Goal: Task Accomplishment & Management: Complete application form

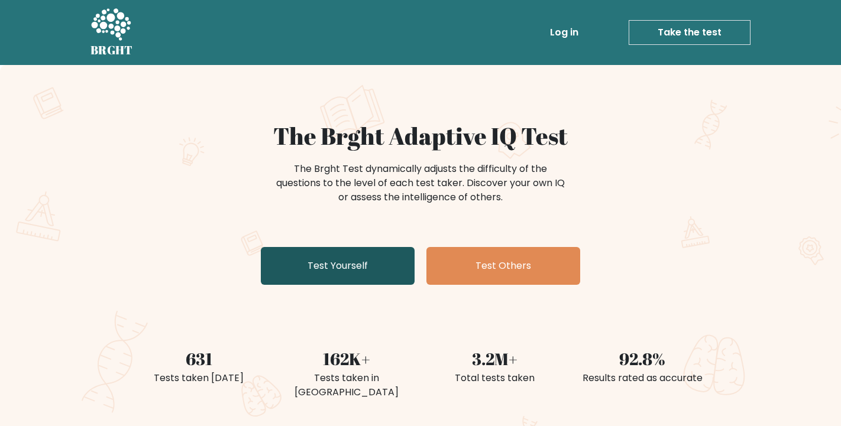
click at [349, 265] on link "Test Yourself" at bounding box center [338, 266] width 154 height 38
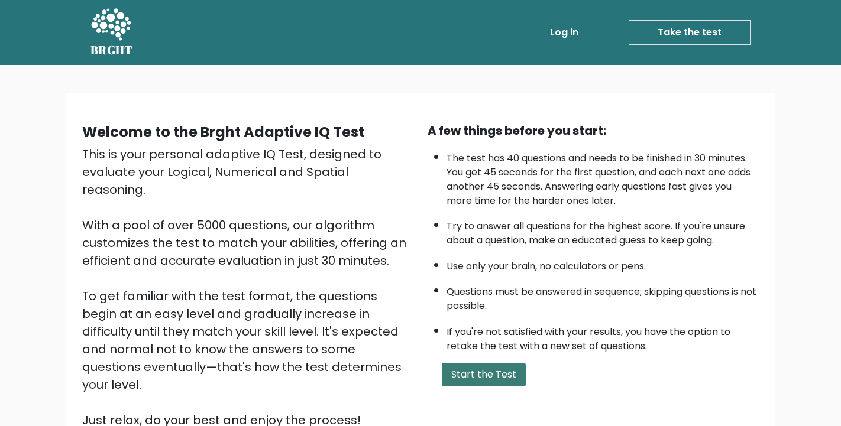
click at [495, 363] on button "Start the Test" at bounding box center [484, 375] width 84 height 24
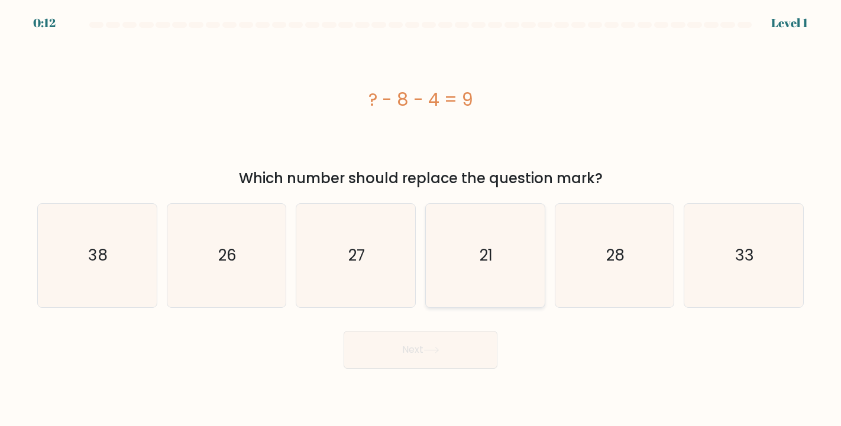
click at [482, 286] on icon "21" at bounding box center [484, 255] width 103 height 103
click at [421, 219] on input "d. 21" at bounding box center [420, 216] width 1 height 6
radio input "true"
click at [418, 359] on button "Next" at bounding box center [420, 350] width 154 height 38
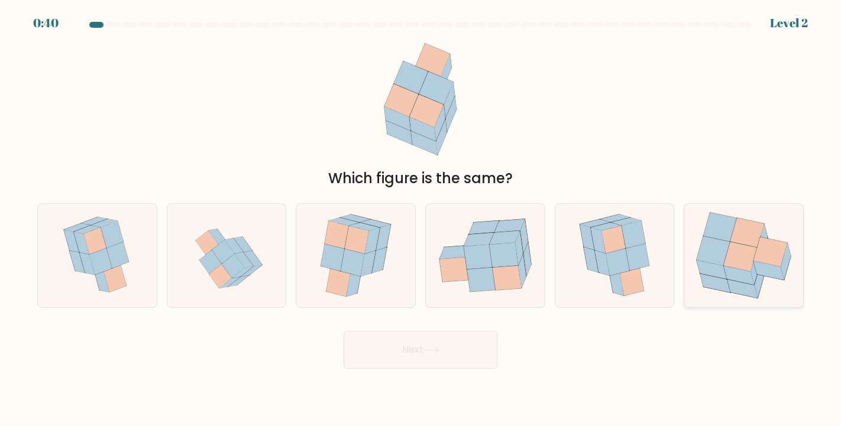
click at [745, 279] on icon at bounding box center [739, 275] width 31 height 19
click at [421, 219] on input "f." at bounding box center [420, 216] width 1 height 6
radio input "true"
click at [486, 344] on button "Next" at bounding box center [420, 350] width 154 height 38
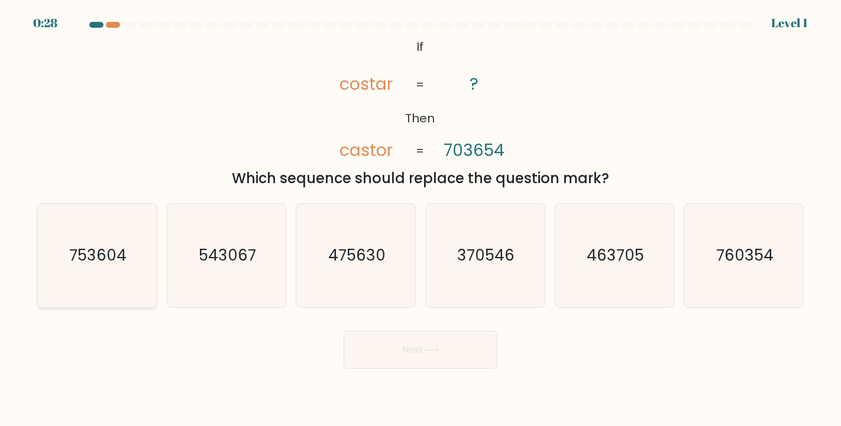
click at [118, 265] on text "753604" at bounding box center [98, 255] width 57 height 21
click at [420, 219] on input "a. 753604" at bounding box center [420, 216] width 1 height 6
radio input "true"
click at [352, 355] on button "Next" at bounding box center [420, 350] width 154 height 38
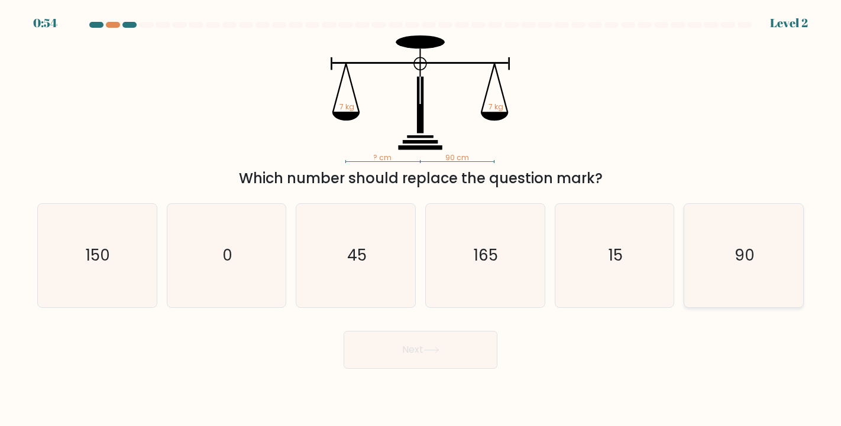
click at [710, 263] on icon "90" at bounding box center [743, 255] width 103 height 103
click at [421, 219] on input "f. 90" at bounding box center [420, 216] width 1 height 6
radio input "true"
click at [458, 342] on button "Next" at bounding box center [420, 350] width 154 height 38
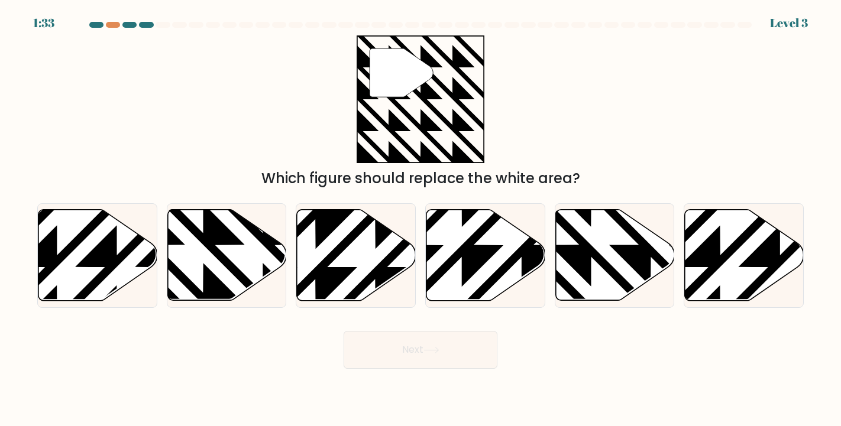
click at [112, 21] on div "1:33 Level 3" at bounding box center [420, 16] width 841 height 32
click at [114, 24] on div at bounding box center [113, 25] width 14 height 6
click at [241, 268] on icon at bounding box center [226, 255] width 119 height 91
click at [420, 219] on input "b." at bounding box center [420, 216] width 1 height 6
radio input "true"
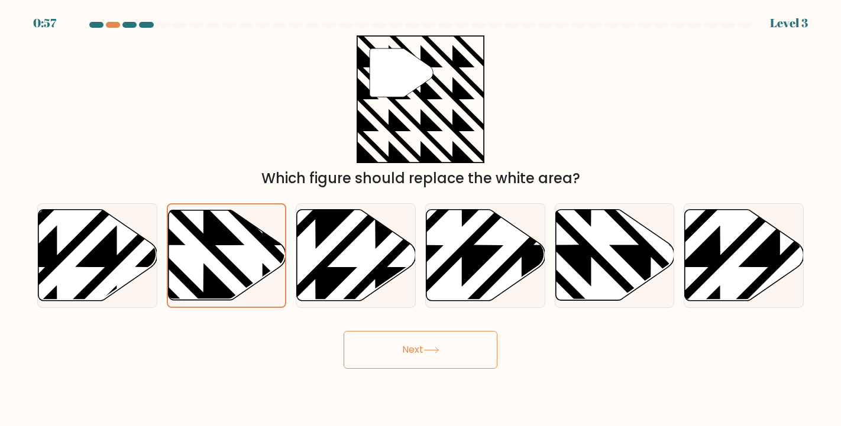
click at [404, 355] on button "Next" at bounding box center [420, 350] width 154 height 38
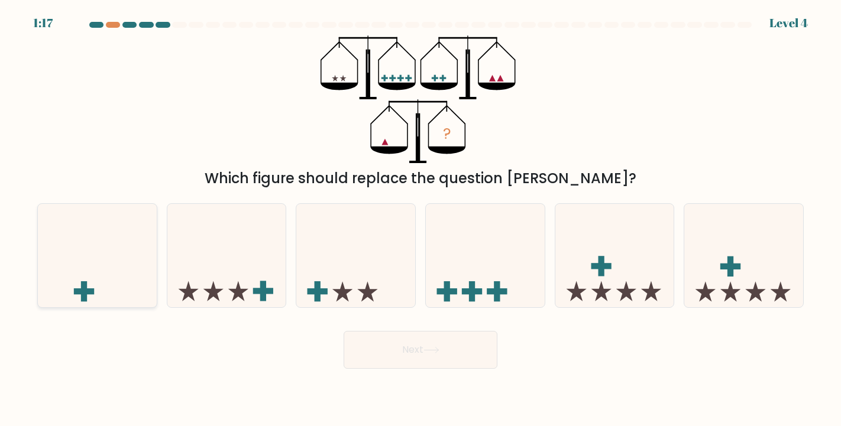
click at [134, 265] on icon at bounding box center [97, 255] width 119 height 98
click at [420, 219] on input "a." at bounding box center [420, 216] width 1 height 6
radio input "true"
click at [370, 333] on button "Next" at bounding box center [420, 350] width 154 height 38
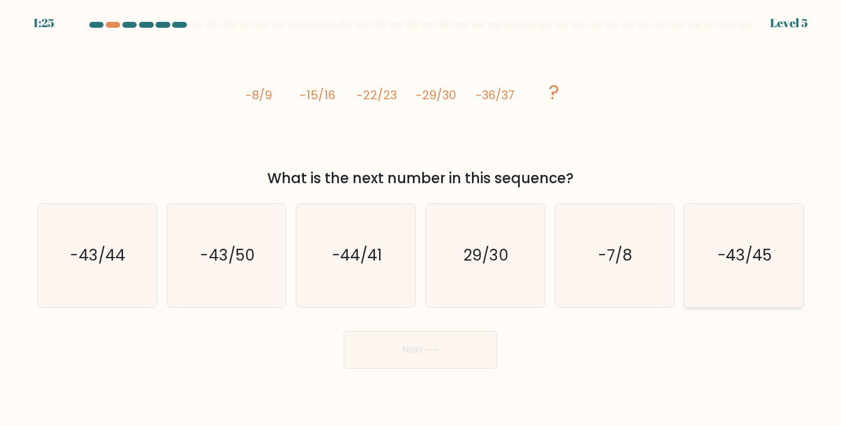
click at [734, 248] on text "-43/45" at bounding box center [744, 255] width 54 height 21
click at [421, 219] on input "f. -43/45" at bounding box center [420, 216] width 1 height 6
radio input "true"
click at [606, 269] on icon "-7/8" at bounding box center [614, 255] width 103 height 103
click at [421, 219] on input "e. -7/8" at bounding box center [420, 216] width 1 height 6
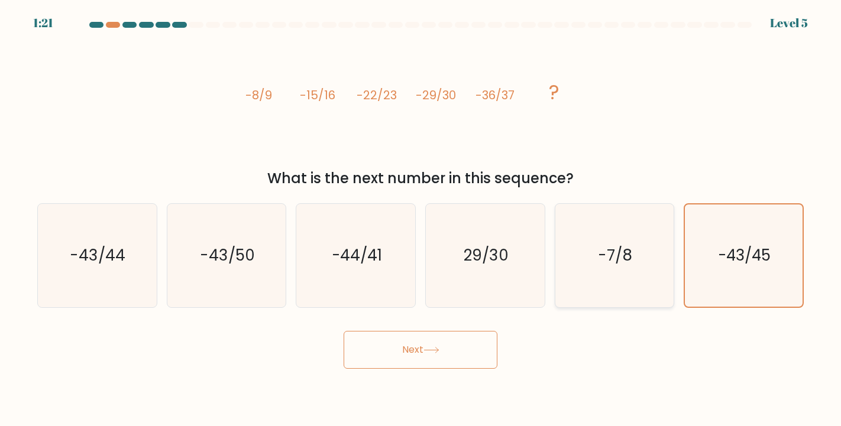
radio input "true"
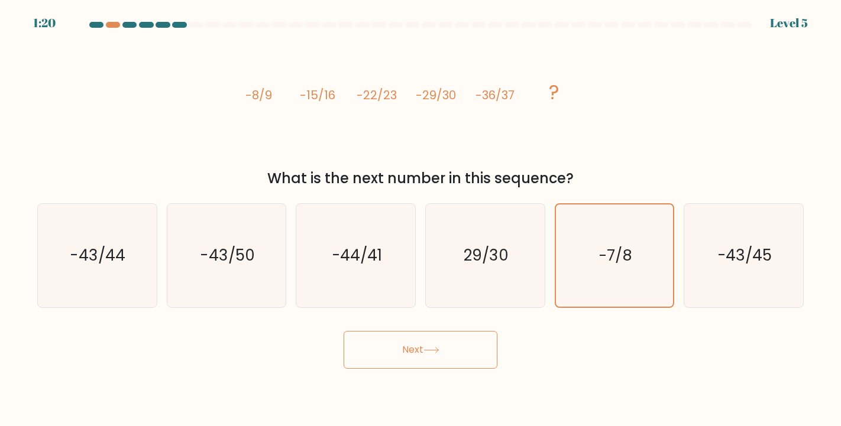
click at [454, 334] on button "Next" at bounding box center [420, 350] width 154 height 38
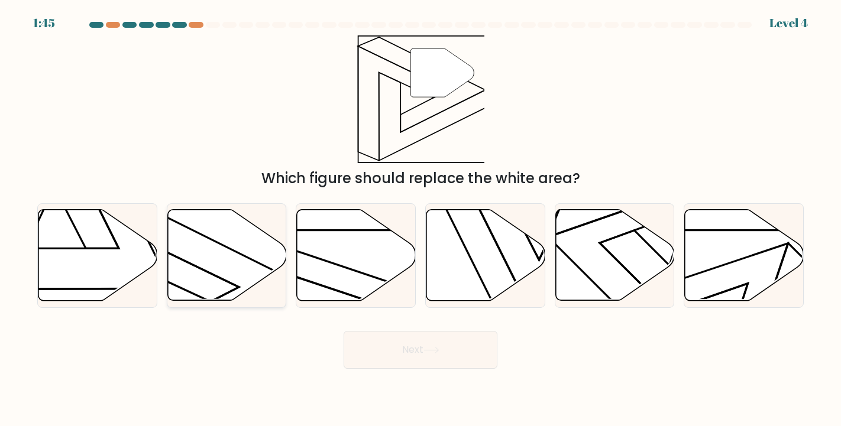
click at [205, 275] on icon at bounding box center [226, 255] width 119 height 91
click at [420, 219] on input "b." at bounding box center [420, 216] width 1 height 6
radio input "true"
click at [396, 347] on button "Next" at bounding box center [420, 350] width 154 height 38
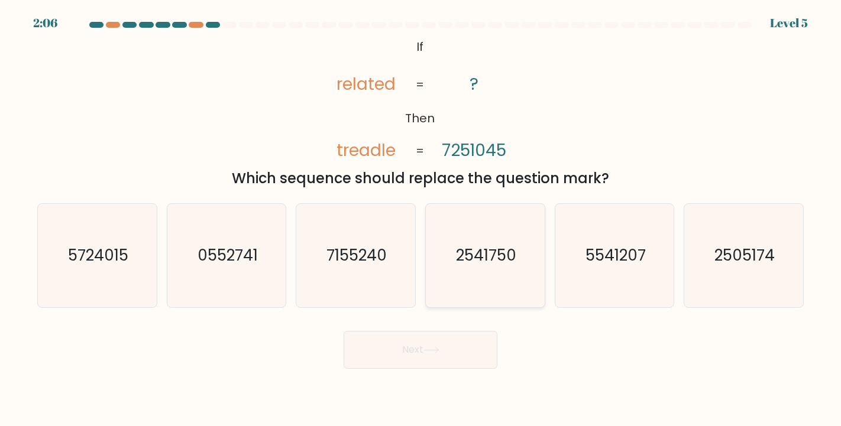
click at [485, 247] on text "2541750" at bounding box center [486, 255] width 60 height 21
click at [421, 219] on input "d. 2541750" at bounding box center [420, 216] width 1 height 6
radio input "true"
click at [461, 355] on button "Next" at bounding box center [420, 350] width 154 height 38
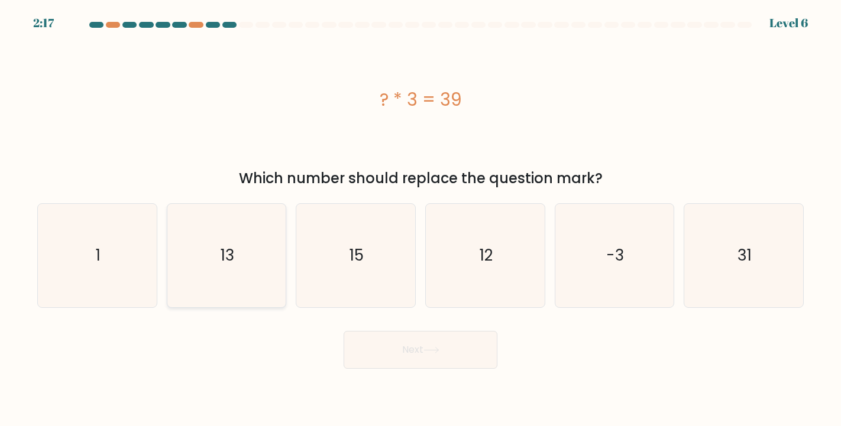
click at [235, 251] on icon "13" at bounding box center [226, 255] width 103 height 103
click at [420, 219] on input "b. 13" at bounding box center [420, 216] width 1 height 6
radio input "true"
click at [400, 352] on button "Next" at bounding box center [420, 350] width 154 height 38
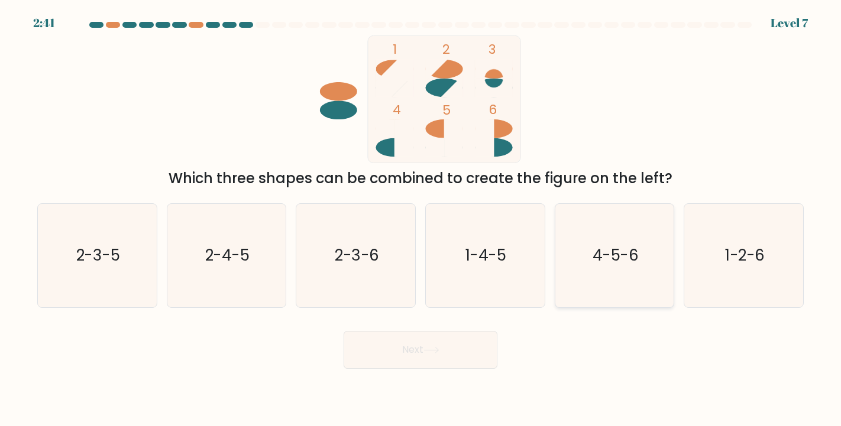
click at [601, 265] on text "4-5-6" at bounding box center [615, 255] width 46 height 21
click at [421, 219] on input "e. 4-5-6" at bounding box center [420, 216] width 1 height 6
radio input "true"
click at [452, 343] on button "Next" at bounding box center [420, 350] width 154 height 38
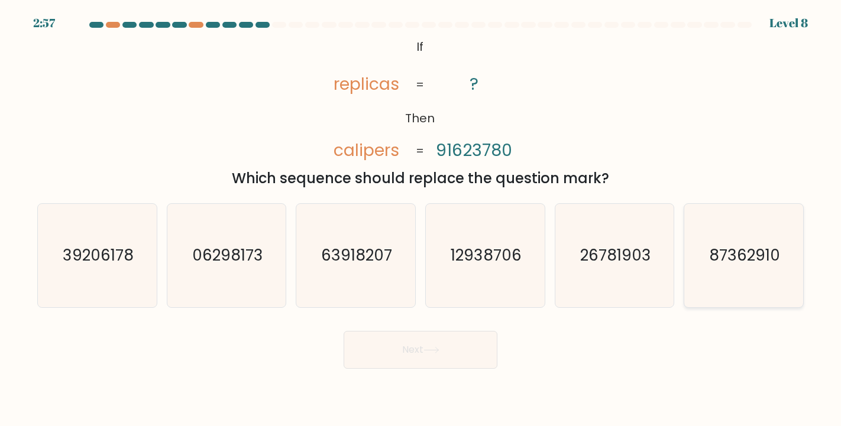
click at [742, 264] on text "87362910" at bounding box center [744, 255] width 71 height 21
click at [421, 219] on input "f. 87362910" at bounding box center [420, 216] width 1 height 6
radio input "true"
click at [474, 356] on button "Next" at bounding box center [420, 350] width 154 height 38
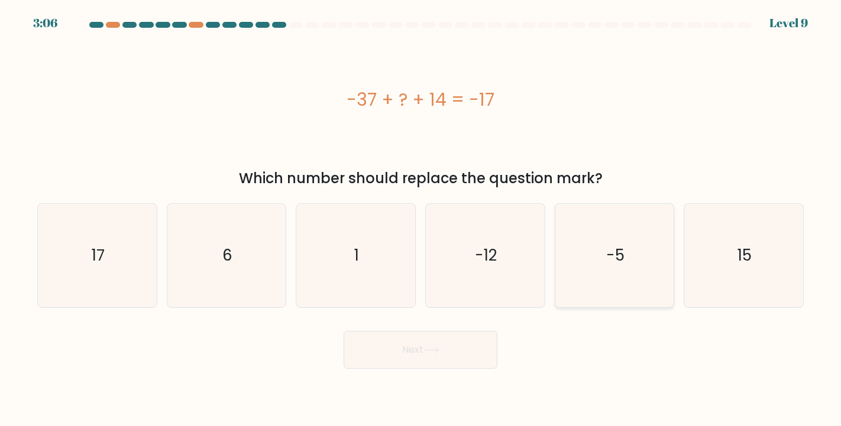
click at [582, 264] on icon "-5" at bounding box center [614, 255] width 103 height 103
click at [421, 219] on input "e. -5" at bounding box center [420, 216] width 1 height 6
radio input "true"
click at [449, 362] on button "Next" at bounding box center [420, 350] width 154 height 38
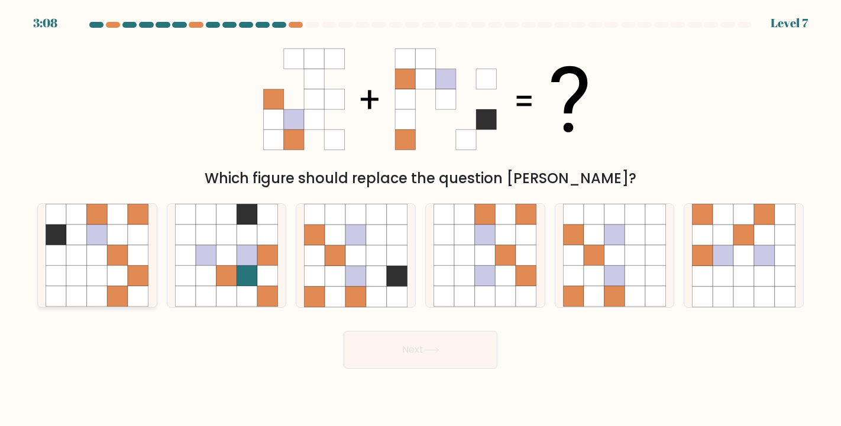
click at [103, 256] on icon at bounding box center [97, 255] width 21 height 21
click at [420, 219] on input "a." at bounding box center [420, 216] width 1 height 6
radio input "true"
click at [393, 360] on button "Next" at bounding box center [420, 350] width 154 height 38
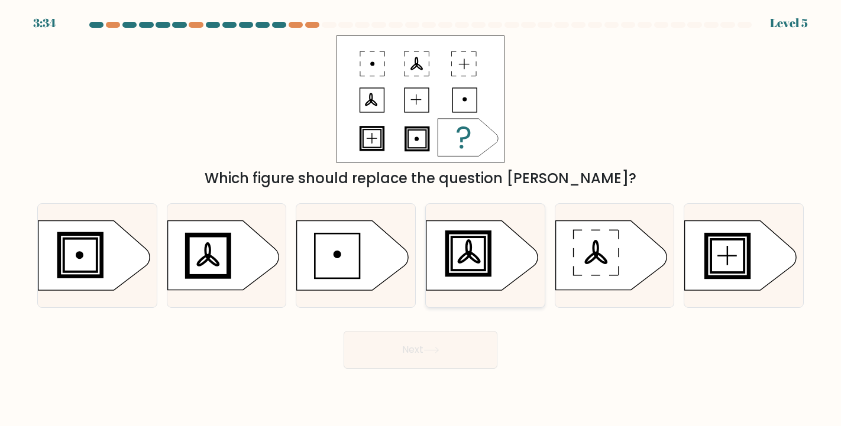
click at [449, 268] on rect at bounding box center [467, 253] width 37 height 37
click at [421, 219] on input "d." at bounding box center [420, 216] width 1 height 6
radio input "true"
click at [421, 358] on button "Next" at bounding box center [420, 350] width 154 height 38
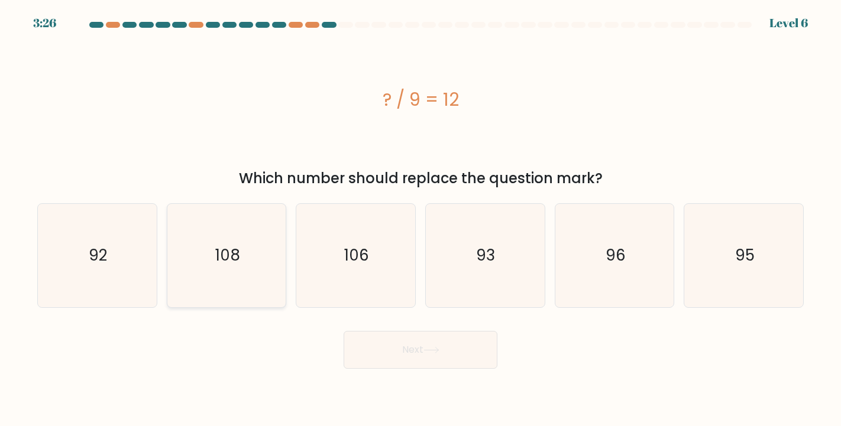
click at [254, 219] on icon "108" at bounding box center [226, 255] width 103 height 103
click at [420, 219] on input "b. 108" at bounding box center [420, 216] width 1 height 6
radio input "true"
click at [401, 340] on button "Next" at bounding box center [420, 350] width 154 height 38
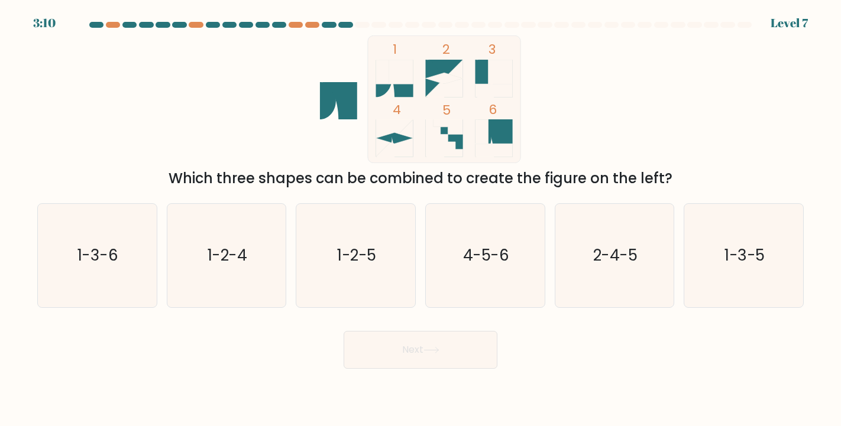
click at [670, 104] on div "1 2 3 4 5 6 Which three shapes can be combined to create the figure on the left?" at bounding box center [420, 112] width 780 height 154
click at [579, 266] on icon "2-4-5" at bounding box center [614, 255] width 103 height 103
click at [421, 219] on input "e. 2-4-5" at bounding box center [420, 216] width 1 height 6
radio input "true"
click at [473, 348] on button "Next" at bounding box center [420, 350] width 154 height 38
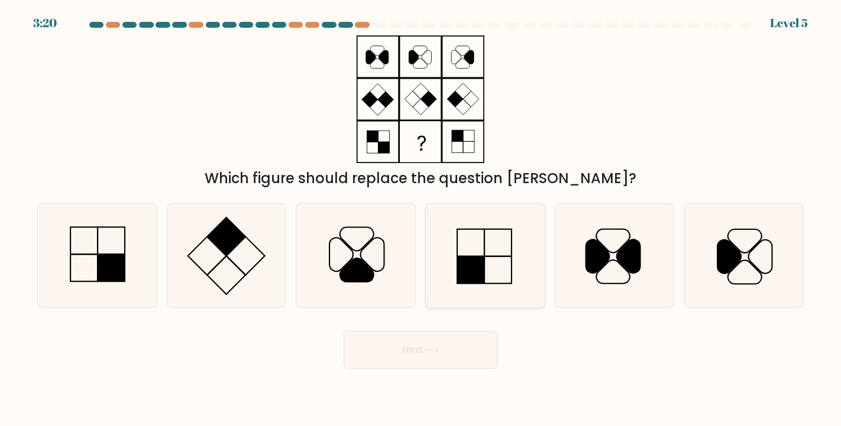
click at [474, 254] on icon at bounding box center [484, 255] width 103 height 103
click at [421, 219] on input "d." at bounding box center [420, 216] width 1 height 6
radio input "true"
click at [395, 366] on button "Next" at bounding box center [420, 350] width 154 height 38
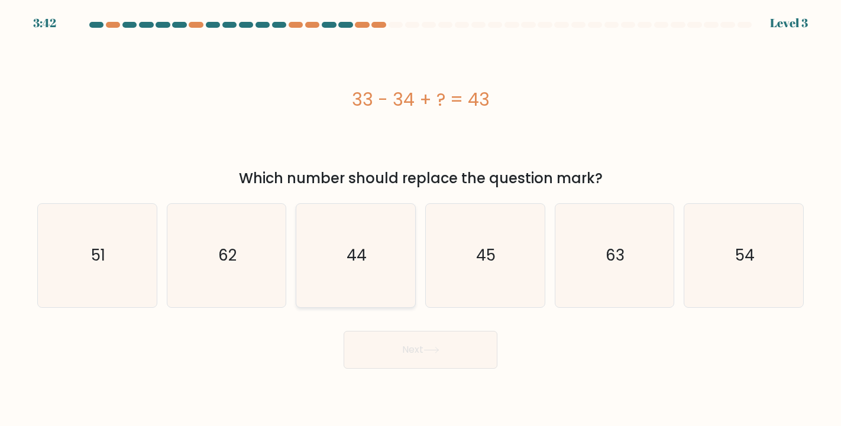
click at [388, 246] on icon "44" at bounding box center [355, 255] width 103 height 103
click at [420, 219] on input "c. 44" at bounding box center [420, 216] width 1 height 6
radio input "true"
click at [427, 347] on icon at bounding box center [431, 350] width 16 height 7
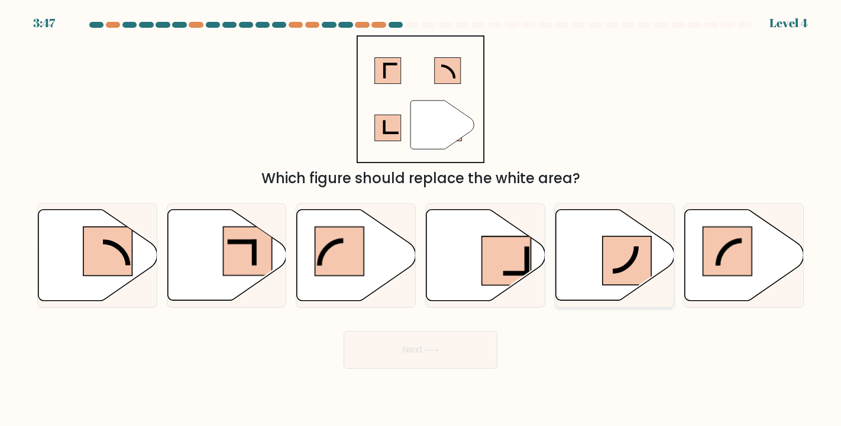
click at [594, 271] on icon at bounding box center [614, 255] width 119 height 91
click at [421, 219] on input "e." at bounding box center [420, 216] width 1 height 6
radio input "true"
click at [481, 341] on button "Next" at bounding box center [420, 350] width 154 height 38
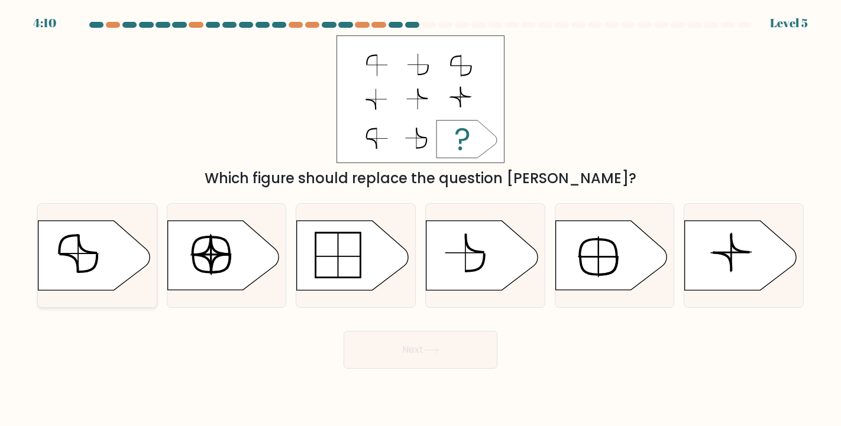
click at [123, 255] on icon at bounding box center [93, 255] width 111 height 69
click at [420, 219] on input "a." at bounding box center [420, 216] width 1 height 6
radio input "true"
click at [379, 345] on button "Next" at bounding box center [420, 350] width 154 height 38
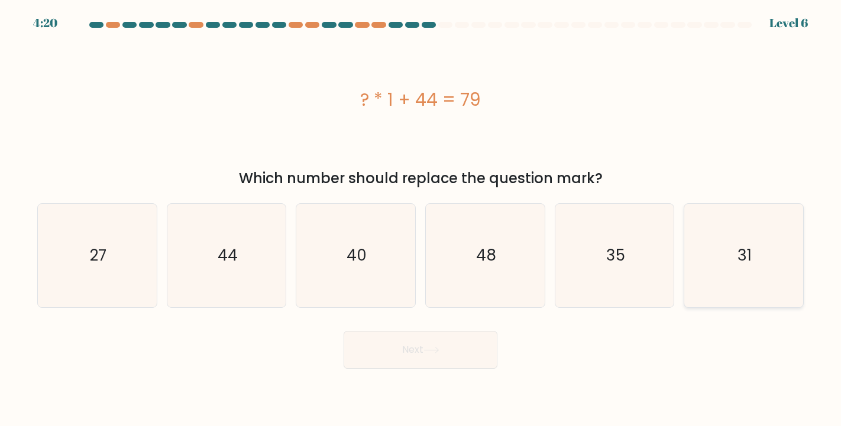
click at [705, 246] on icon "31" at bounding box center [743, 255] width 103 height 103
click at [421, 219] on input "f. 31" at bounding box center [420, 216] width 1 height 6
radio input "true"
click at [640, 258] on icon "35" at bounding box center [614, 255] width 103 height 103
click at [421, 219] on input "e. 35" at bounding box center [420, 216] width 1 height 6
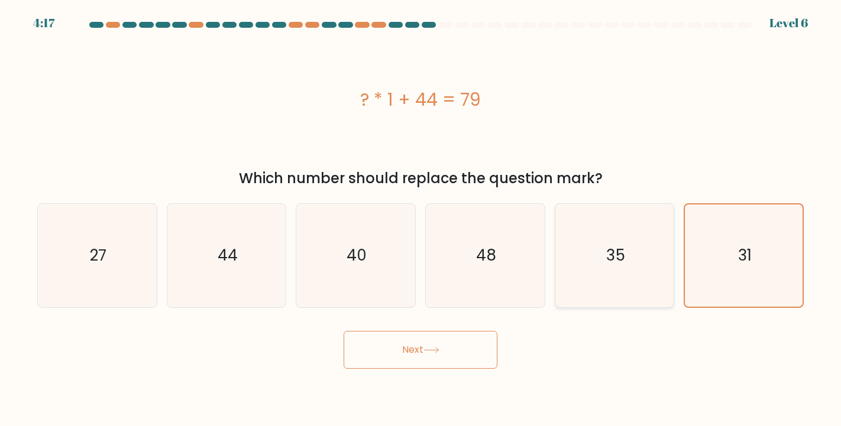
radio input "true"
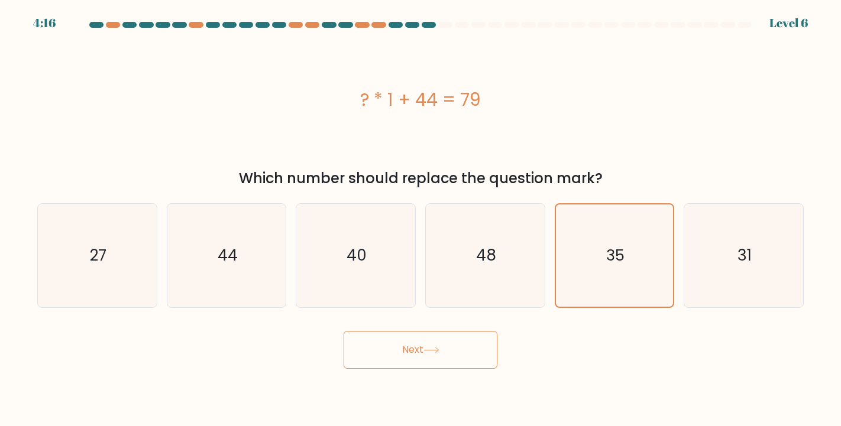
click at [444, 338] on button "Next" at bounding box center [420, 350] width 154 height 38
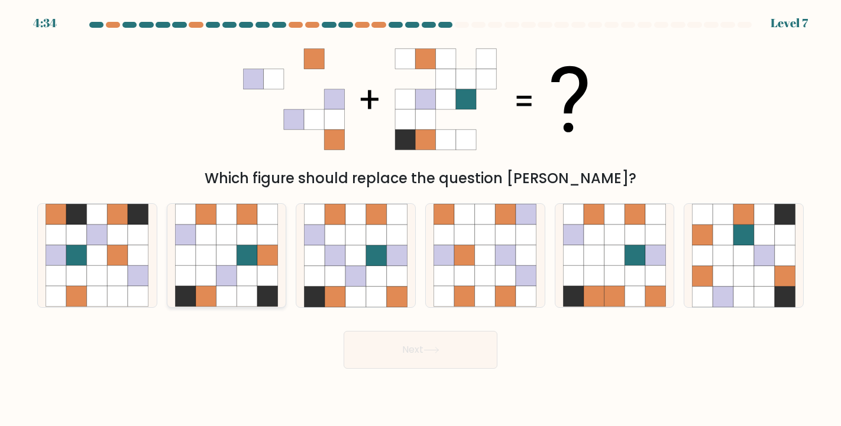
click at [224, 265] on icon at bounding box center [226, 255] width 21 height 21
click at [420, 219] on input "b." at bounding box center [420, 216] width 1 height 6
radio input "true"
click at [369, 356] on button "Next" at bounding box center [420, 350] width 154 height 38
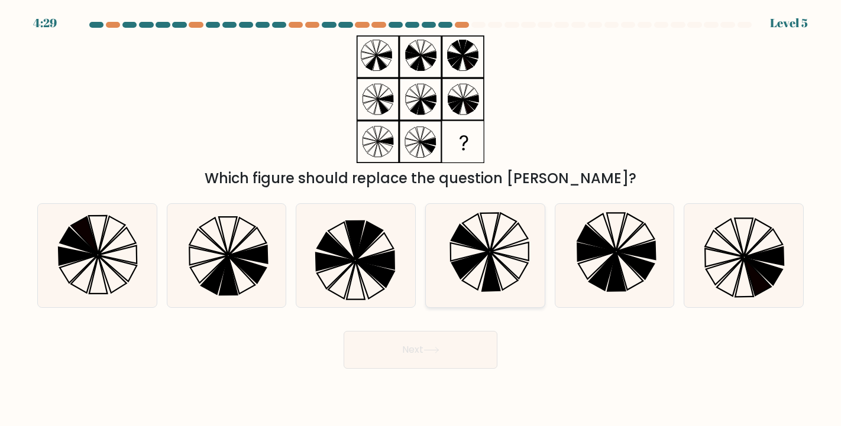
click at [473, 246] on icon at bounding box center [470, 238] width 38 height 27
click at [421, 219] on input "d." at bounding box center [420, 216] width 1 height 6
radio input "true"
click at [443, 347] on button "Next" at bounding box center [420, 350] width 154 height 38
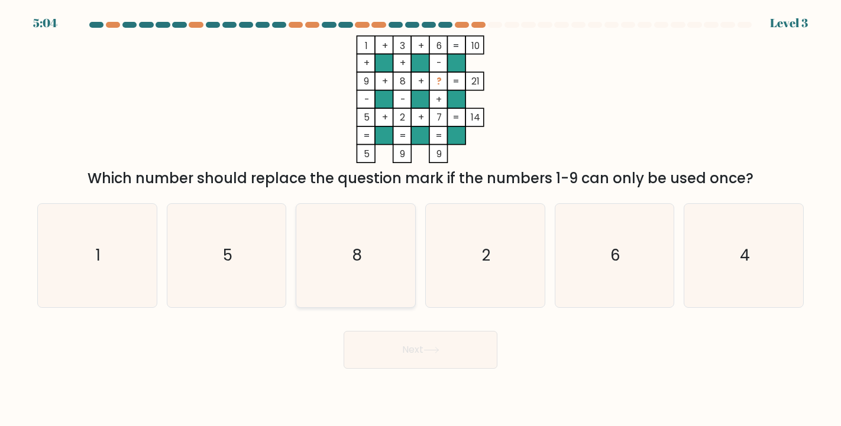
click at [369, 238] on icon "8" at bounding box center [355, 255] width 103 height 103
click at [420, 219] on input "c. 8" at bounding box center [420, 216] width 1 height 6
radio input "true"
click at [410, 357] on button "Next" at bounding box center [420, 350] width 154 height 38
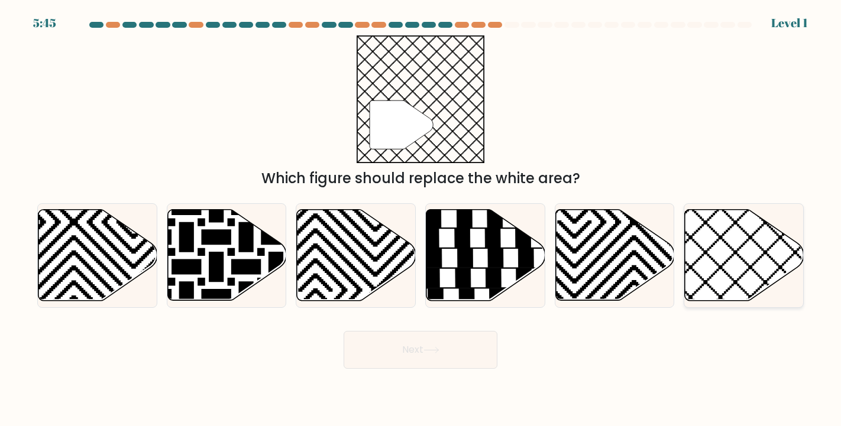
click at [706, 251] on icon at bounding box center [779, 206] width 239 height 239
click at [421, 219] on input "f." at bounding box center [420, 216] width 1 height 6
radio input "true"
click at [466, 343] on button "Next" at bounding box center [420, 350] width 154 height 38
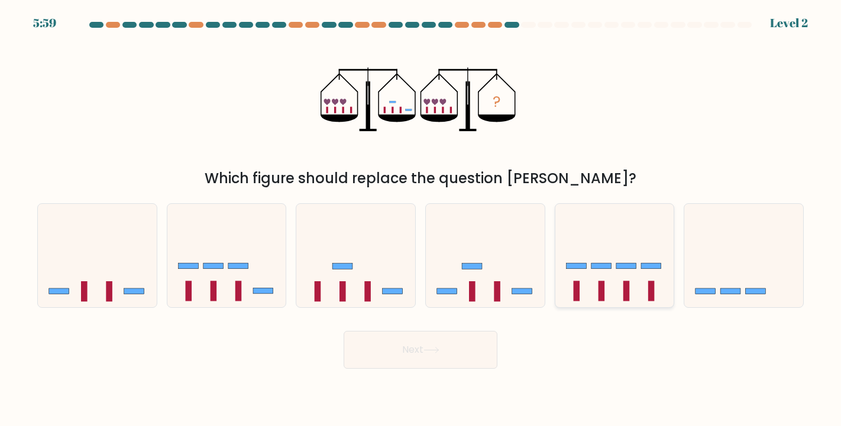
click at [592, 258] on icon at bounding box center [614, 255] width 119 height 98
click at [421, 219] on input "e." at bounding box center [420, 216] width 1 height 6
radio input "true"
click at [589, 257] on icon at bounding box center [615, 256] width 118 height 98
click at [421, 219] on input "e." at bounding box center [420, 216] width 1 height 6
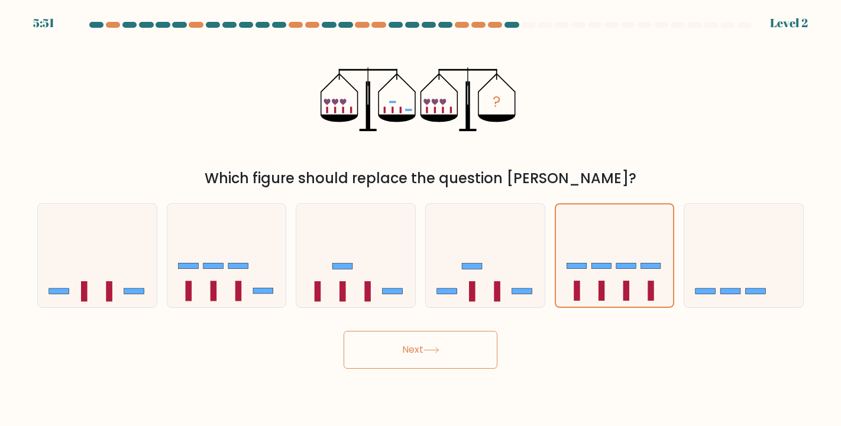
click at [415, 353] on button "Next" at bounding box center [420, 350] width 154 height 38
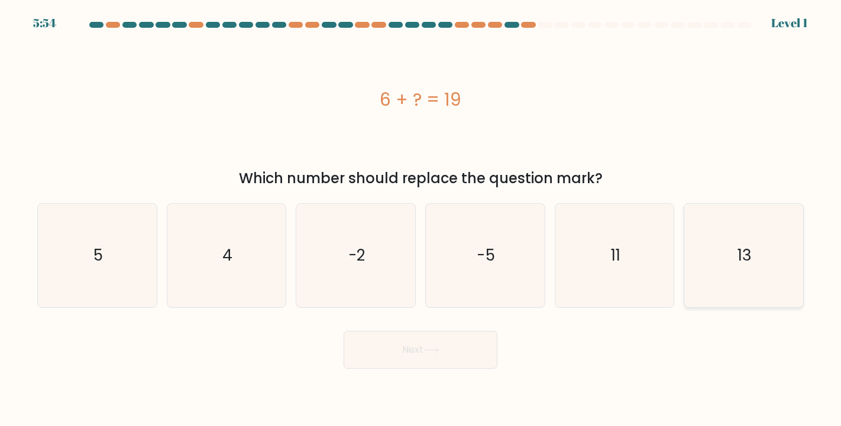
click at [702, 256] on icon "13" at bounding box center [743, 255] width 103 height 103
click at [421, 219] on input "f. 13" at bounding box center [420, 216] width 1 height 6
radio input "true"
click at [455, 355] on button "Next" at bounding box center [420, 350] width 154 height 38
